Goal: Task Accomplishment & Management: Complete application form

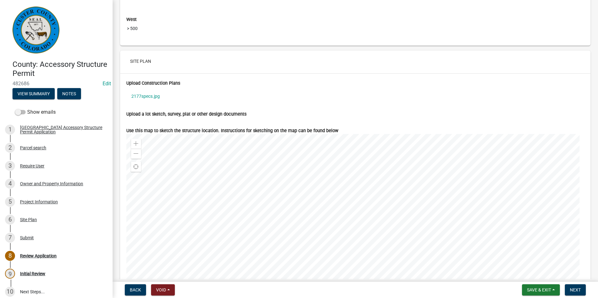
scroll to position [2157, 0]
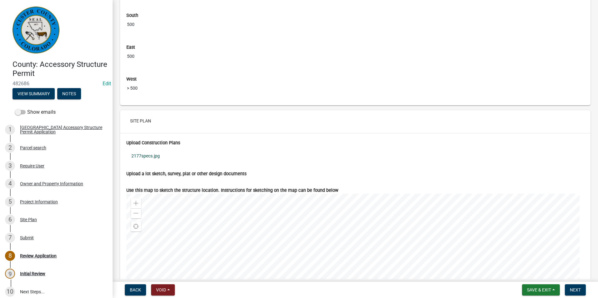
click at [155, 160] on link "2177specs.jpg" at bounding box center [355, 156] width 458 height 14
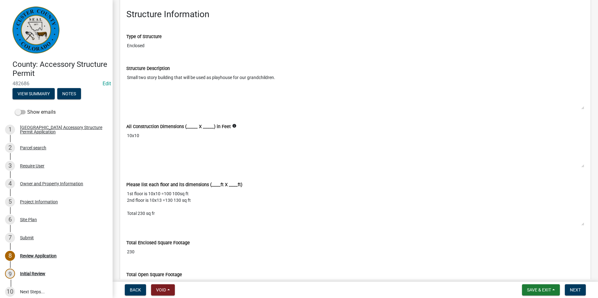
scroll to position [1250, 0]
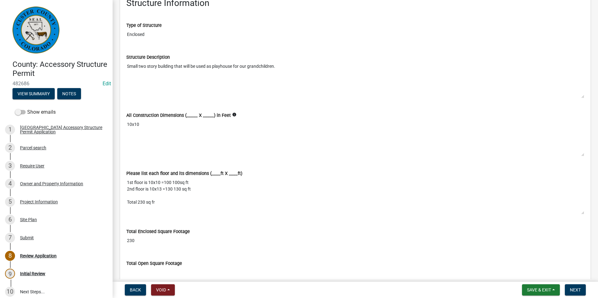
click at [291, 93] on textarea "Small two story building that will be used as playhouse for our grandchildren." at bounding box center [355, 80] width 458 height 38
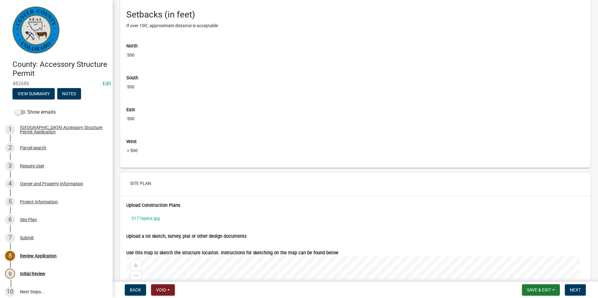
scroll to position [2188, 0]
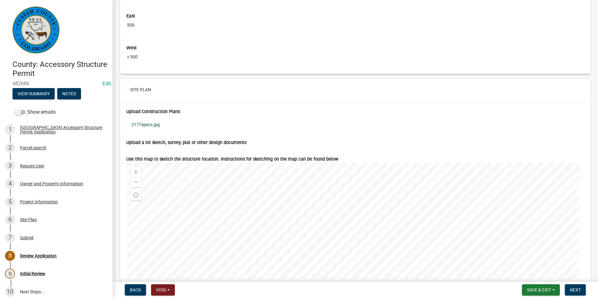
click at [151, 131] on link "2177specs.jpg" at bounding box center [355, 125] width 458 height 14
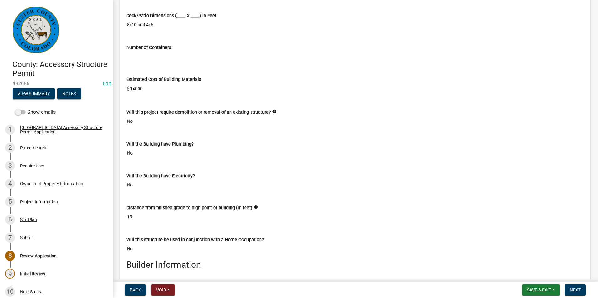
scroll to position [1563, 0]
click at [31, 184] on div "Owner and Property Information" at bounding box center [51, 184] width 63 height 4
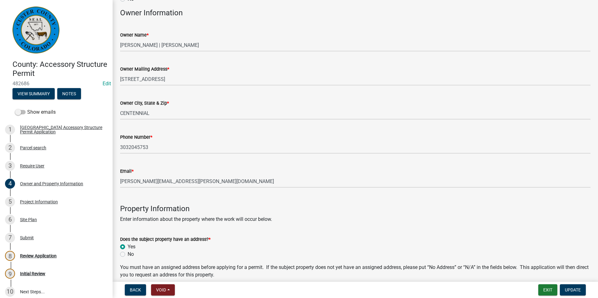
scroll to position [63, 0]
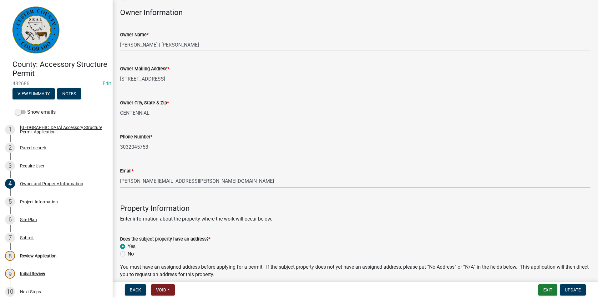
drag, startPoint x: 187, startPoint y: 183, endPoint x: 118, endPoint y: 186, distance: 68.2
click at [118, 186] on div "Email * [PERSON_NAME][EMAIL_ADDRESS][PERSON_NAME][DOMAIN_NAME]" at bounding box center [355, 172] width 480 height 29
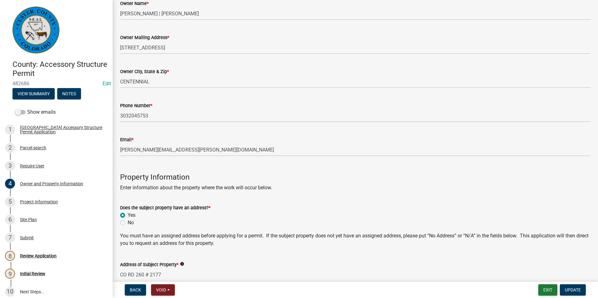
click at [285, 193] on wm-data-entity-input "Property Information Enter information about the property where the work will o…" at bounding box center [355, 179] width 470 height 36
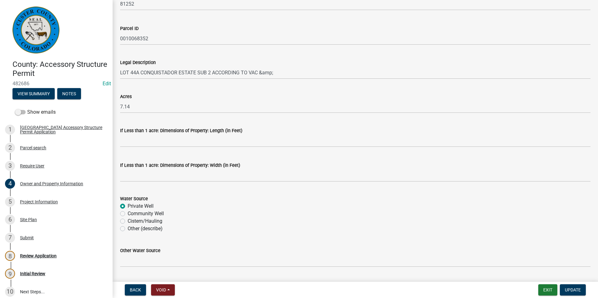
scroll to position [486, 0]
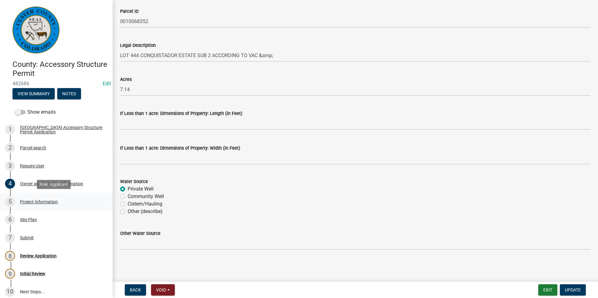
click at [24, 203] on div "Project Information" at bounding box center [39, 202] width 38 height 4
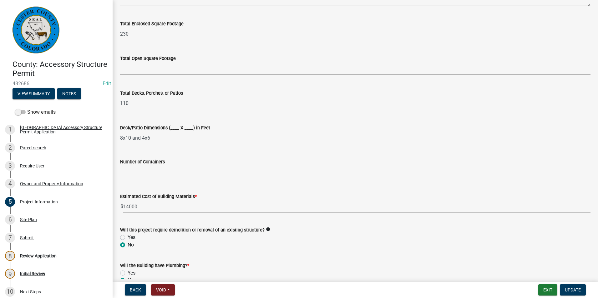
scroll to position [281, 0]
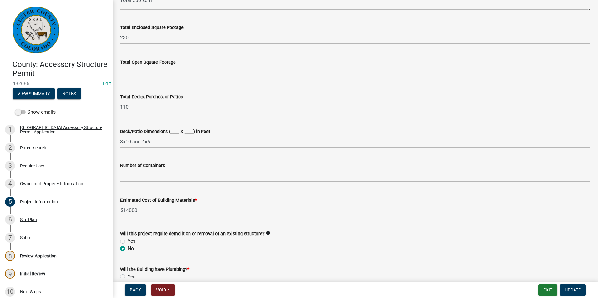
click at [169, 108] on input "110" at bounding box center [355, 107] width 470 height 13
click at [169, 108] on input "1" at bounding box center [355, 107] width 470 height 13
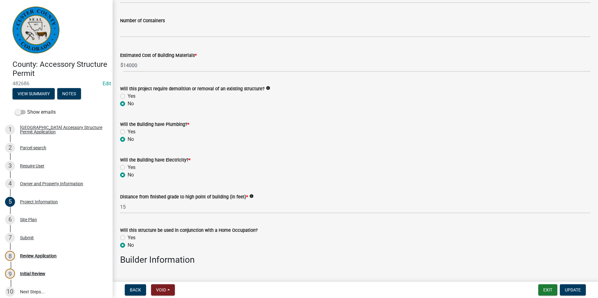
scroll to position [438, 0]
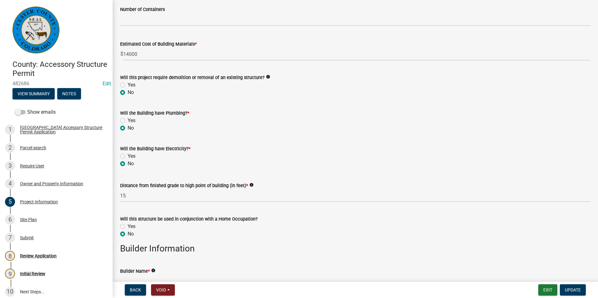
type input "1"
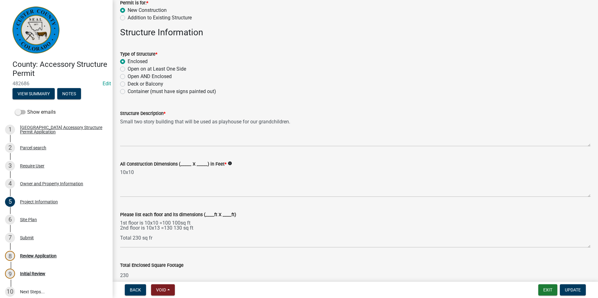
scroll to position [0, 0]
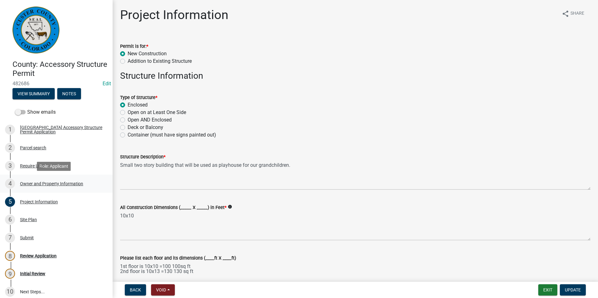
click at [33, 182] on div "Owner and Property Information" at bounding box center [51, 184] width 63 height 4
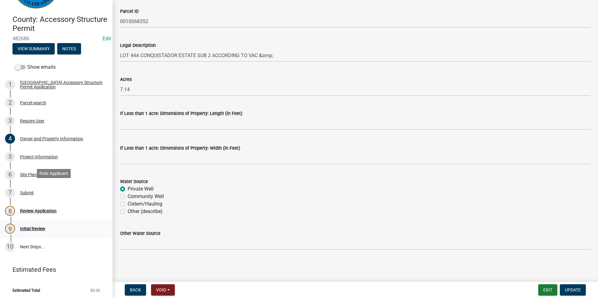
scroll to position [47, 0]
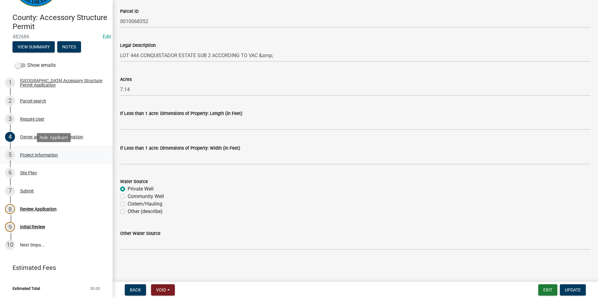
click at [27, 154] on div "Project Information" at bounding box center [39, 155] width 38 height 4
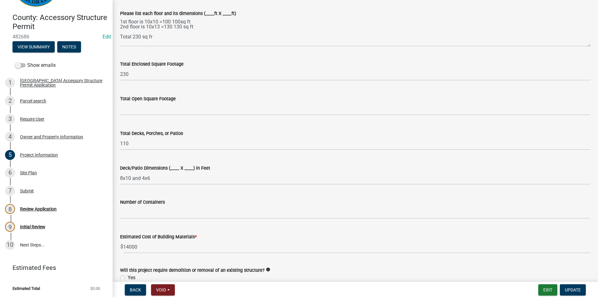
scroll to position [313, 0]
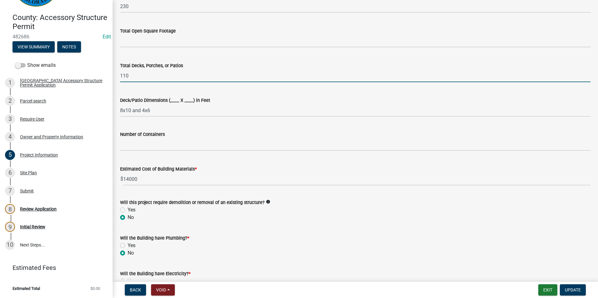
click at [147, 78] on input "110" at bounding box center [355, 75] width 470 height 13
type input "1"
click at [571, 292] on span "Update" at bounding box center [573, 290] width 16 height 5
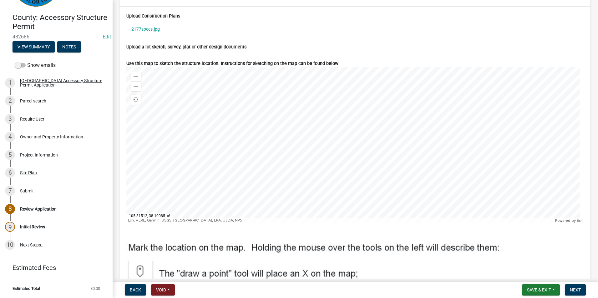
scroll to position [2294, 0]
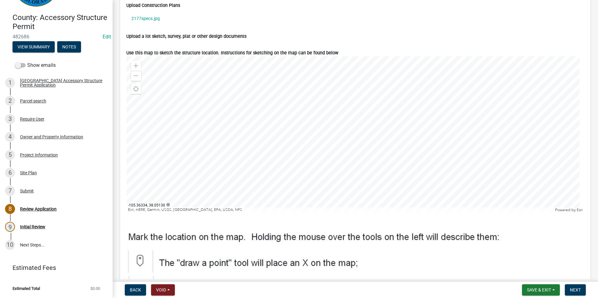
click at [351, 178] on div at bounding box center [355, 134] width 458 height 156
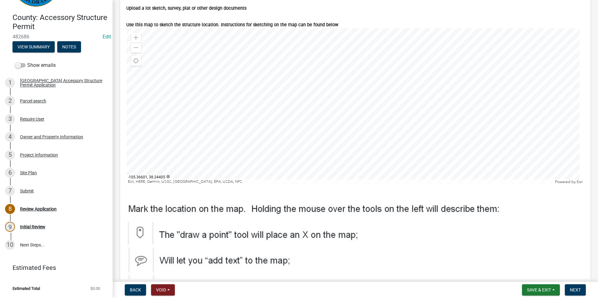
scroll to position [2326, 0]
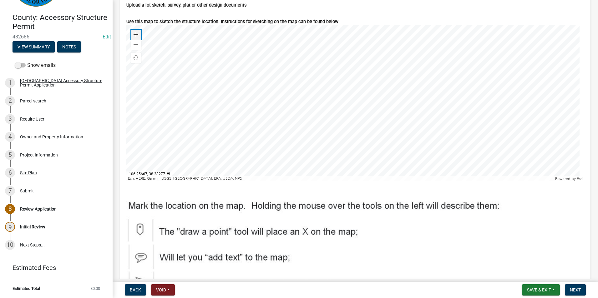
click at [138, 38] on div "Zoom in" at bounding box center [136, 35] width 10 height 10
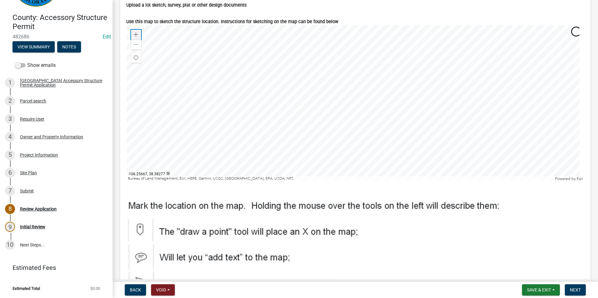
click at [138, 38] on div "Zoom in" at bounding box center [136, 35] width 10 height 10
click at [138, 50] on div "Zoom out" at bounding box center [136, 45] width 10 height 10
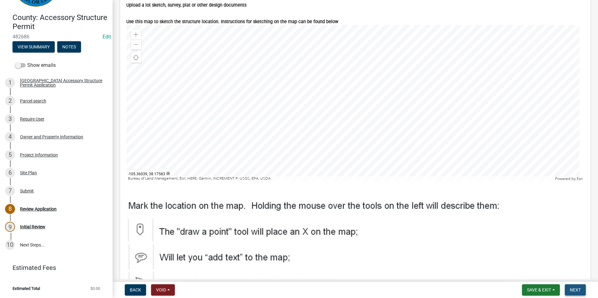
click at [573, 290] on span "Next" at bounding box center [575, 290] width 11 height 5
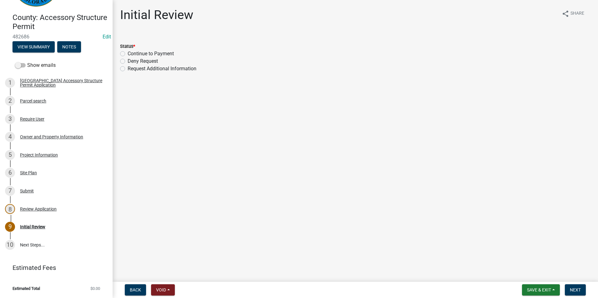
click at [128, 53] on label "Continue to Payment" at bounding box center [151, 54] width 46 height 8
click at [128, 53] on input "Continue to Payment" at bounding box center [130, 52] width 4 height 4
radio input "true"
click at [581, 291] on button "Next" at bounding box center [575, 289] width 21 height 11
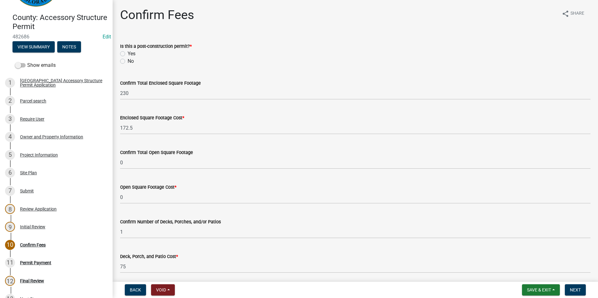
click at [128, 63] on label "No" at bounding box center [131, 62] width 6 height 8
click at [128, 62] on input "No" at bounding box center [130, 60] width 4 height 4
radio input "true"
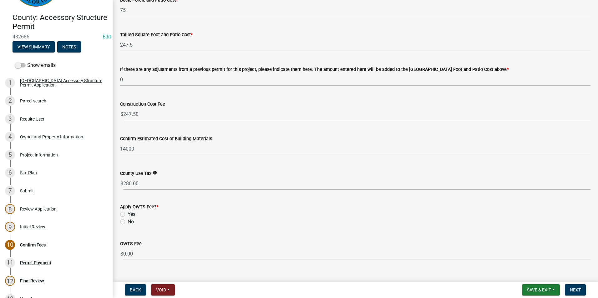
scroll to position [268, 0]
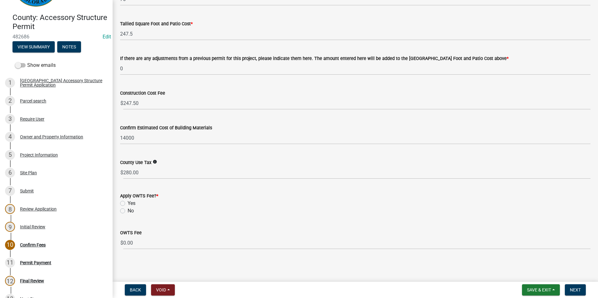
click at [119, 210] on div "Apply OWTS Fee? * Yes No" at bounding box center [355, 200] width 480 height 30
click at [128, 211] on label "No" at bounding box center [131, 211] width 6 height 8
click at [128, 211] on input "No" at bounding box center [130, 209] width 4 height 4
radio input "true"
click at [581, 292] on button "Next" at bounding box center [575, 289] width 21 height 11
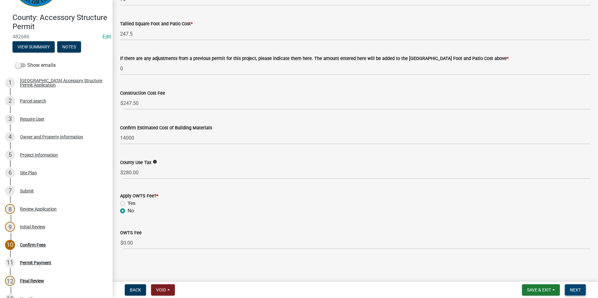
scroll to position [0, 0]
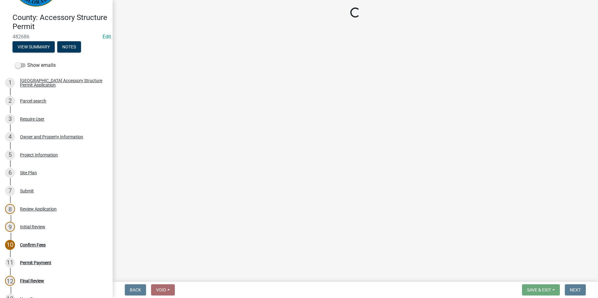
select select "3: 3"
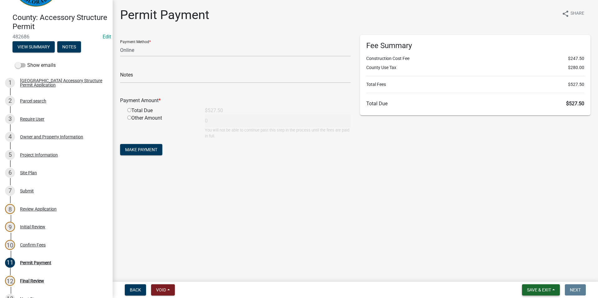
click at [537, 290] on span "Save & Exit" at bounding box center [539, 290] width 24 height 5
click at [535, 276] on button "Save & Exit" at bounding box center [535, 273] width 50 height 15
